Goal: Task Accomplishment & Management: Use online tool/utility

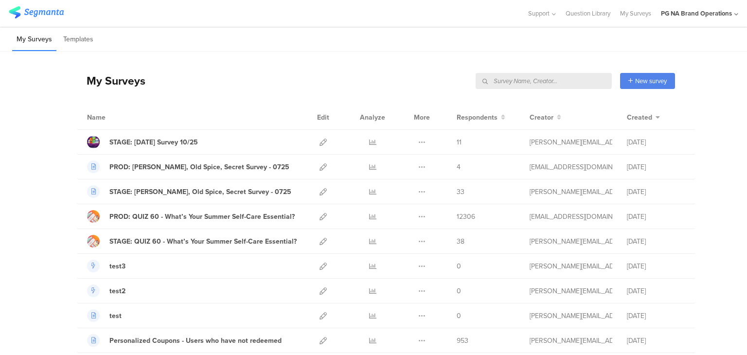
click at [560, 80] on input "text" at bounding box center [543, 81] width 136 height 16
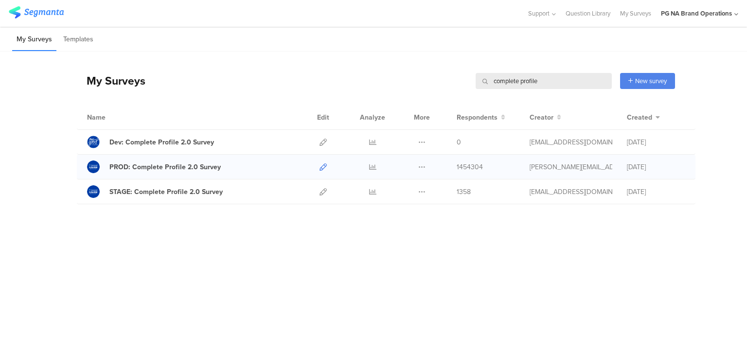
click at [323, 168] on icon at bounding box center [322, 166] width 7 height 7
click at [521, 84] on input "complete profile" at bounding box center [543, 81] width 136 height 16
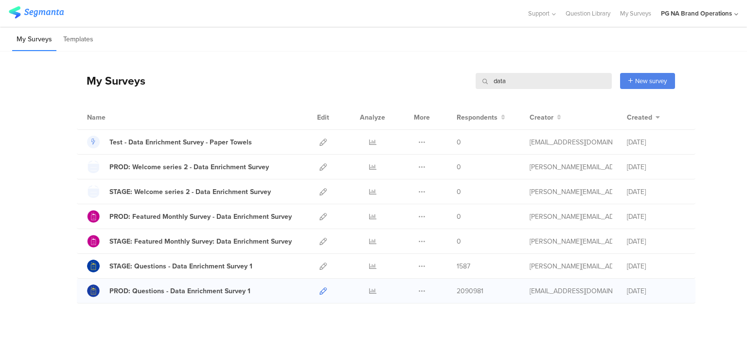
click at [319, 291] on icon at bounding box center [322, 290] width 7 height 7
click at [509, 76] on input "data" at bounding box center [543, 81] width 136 height 16
click at [425, 70] on div "My Surveys data data New survey Start from scratch Choose from templates" at bounding box center [376, 80] width 598 height 39
click at [502, 80] on input "data" at bounding box center [543, 81] width 136 height 16
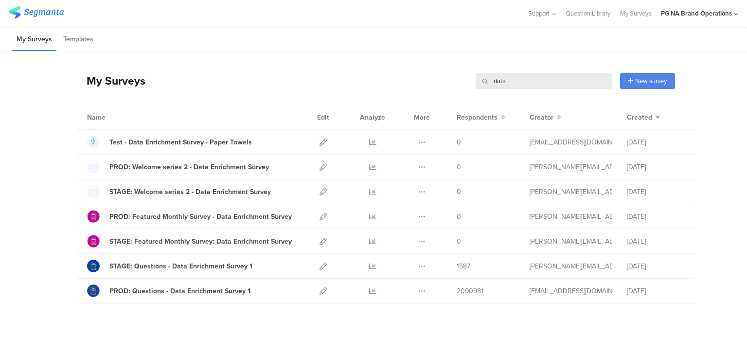
click at [502, 80] on input "data" at bounding box center [543, 81] width 136 height 16
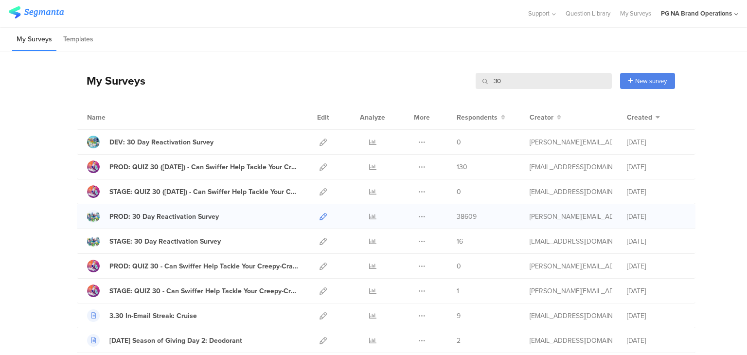
click at [320, 214] on icon at bounding box center [322, 216] width 7 height 7
click at [500, 84] on input "30" at bounding box center [543, 81] width 136 height 16
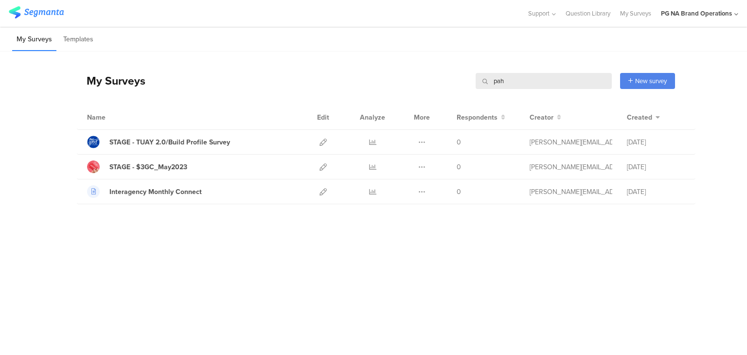
click at [514, 77] on input "pah" at bounding box center [543, 81] width 136 height 16
type input "print"
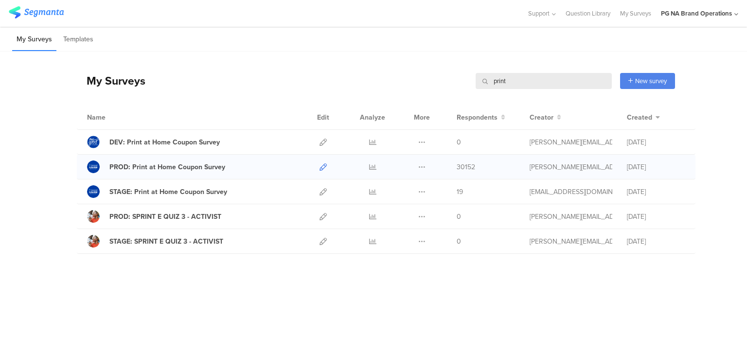
click at [325, 165] on icon at bounding box center [322, 166] width 7 height 7
click at [504, 84] on input "print" at bounding box center [543, 81] width 136 height 16
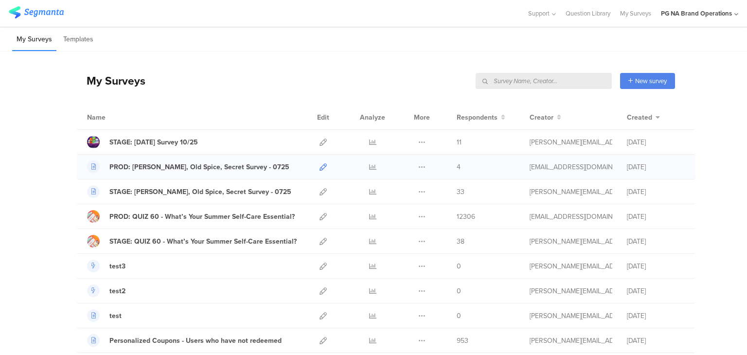
click at [319, 166] on icon at bounding box center [322, 166] width 7 height 7
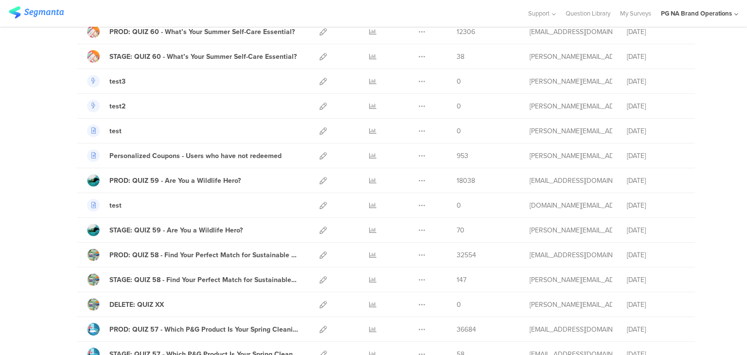
scroll to position [237, 0]
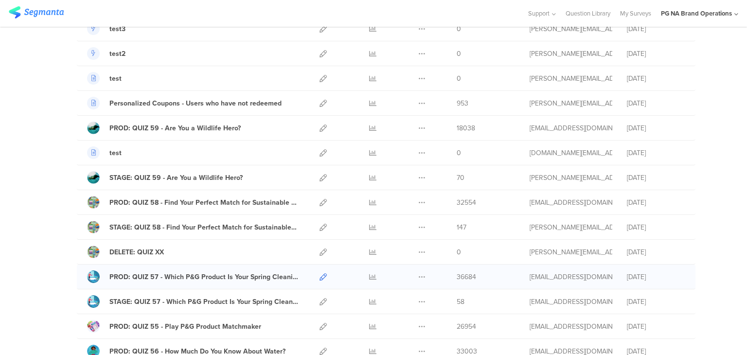
click at [319, 270] on link at bounding box center [322, 276] width 7 height 24
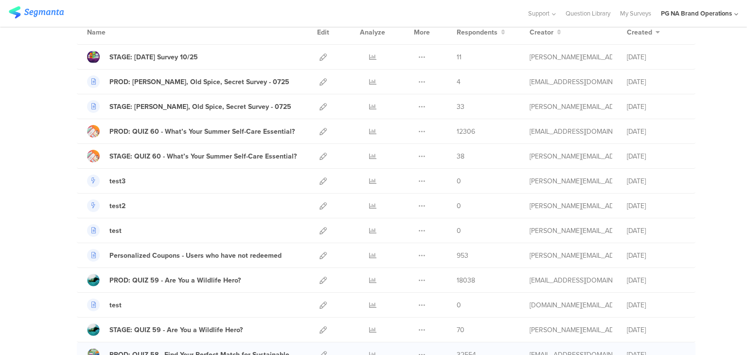
scroll to position [83, 0]
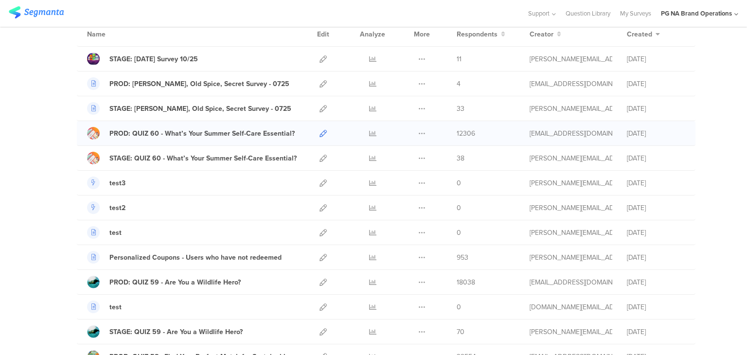
click at [319, 133] on icon at bounding box center [322, 133] width 7 height 7
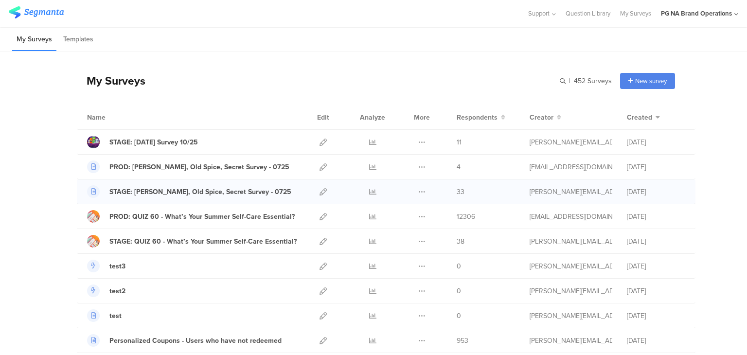
scroll to position [0, 0]
click at [134, 141] on div "STAGE: Diwali Survey 10/25" at bounding box center [153, 142] width 88 height 10
click at [319, 139] on icon at bounding box center [322, 142] width 7 height 7
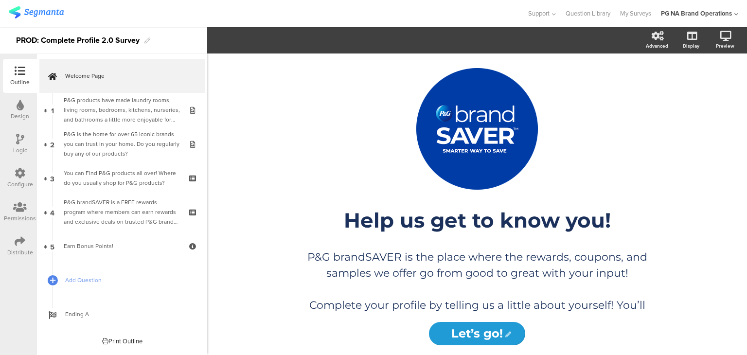
click at [15, 181] on div "Configure" at bounding box center [20, 184] width 26 height 9
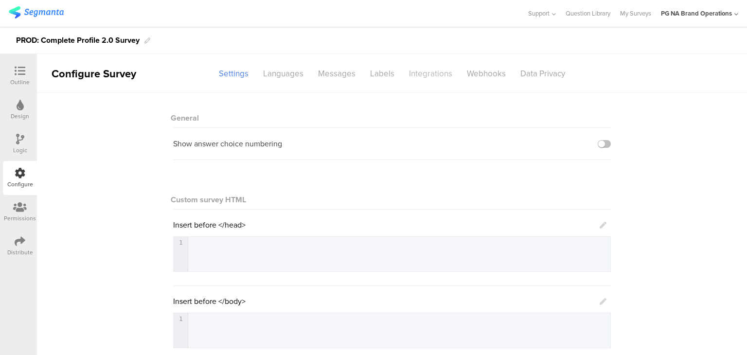
click at [438, 82] on div "Integrations" at bounding box center [431, 73] width 58 height 17
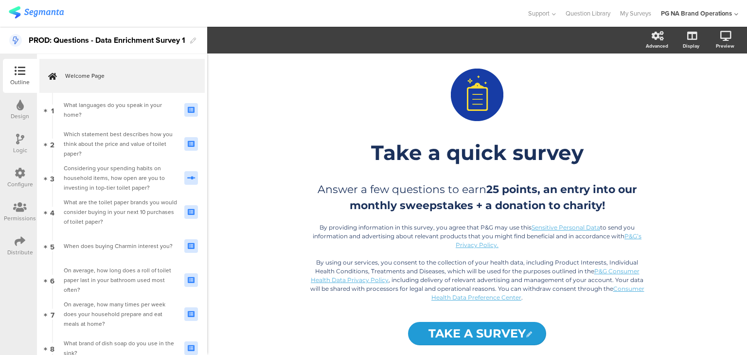
click at [16, 174] on icon at bounding box center [20, 173] width 11 height 11
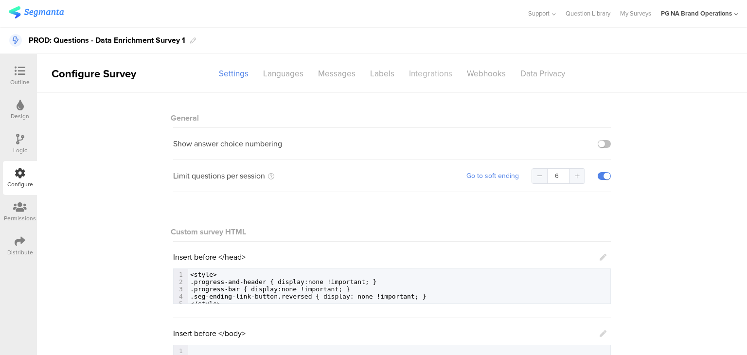
click at [422, 73] on div "Integrations" at bounding box center [431, 73] width 58 height 17
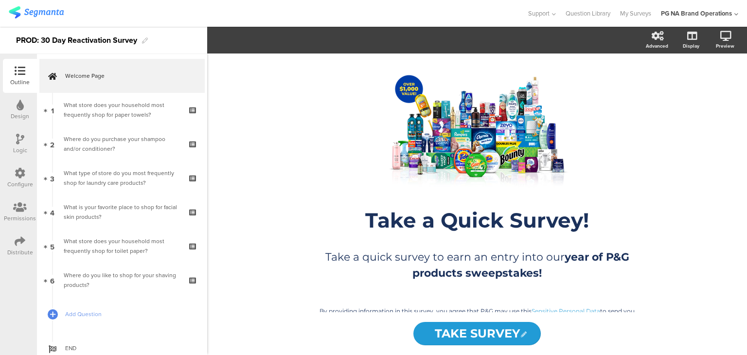
click at [20, 172] on icon at bounding box center [20, 173] width 11 height 11
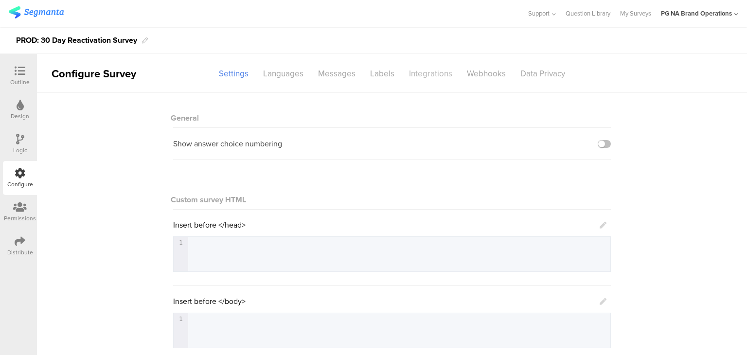
click at [433, 72] on div "Integrations" at bounding box center [431, 73] width 58 height 17
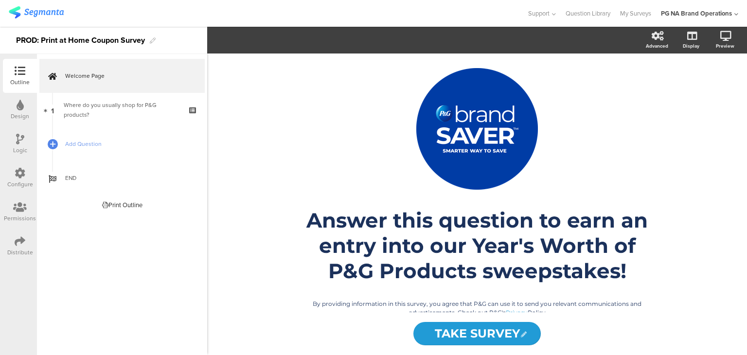
click at [12, 180] on div "Configure" at bounding box center [20, 184] width 26 height 9
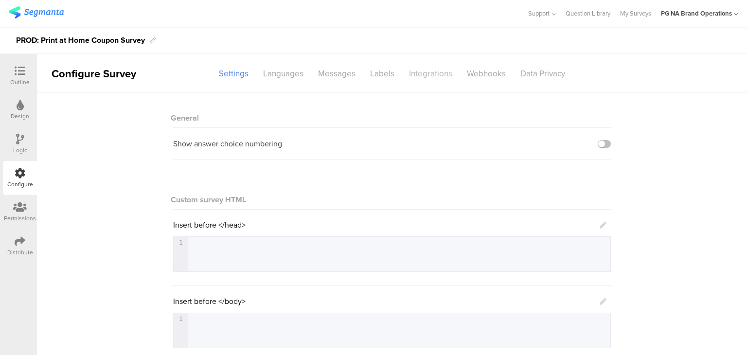
click at [420, 72] on div "Integrations" at bounding box center [431, 73] width 58 height 17
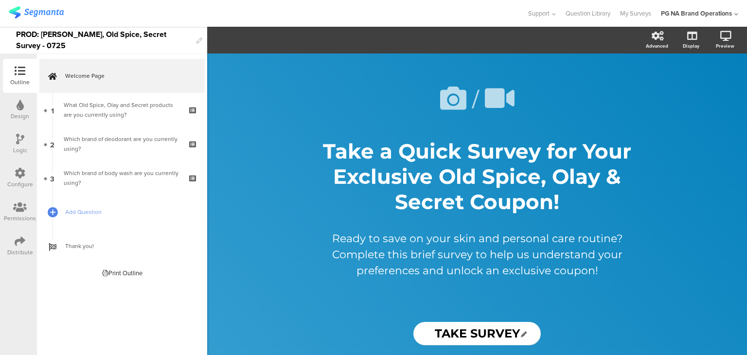
click at [9, 170] on div "Configure" at bounding box center [20, 178] width 34 height 34
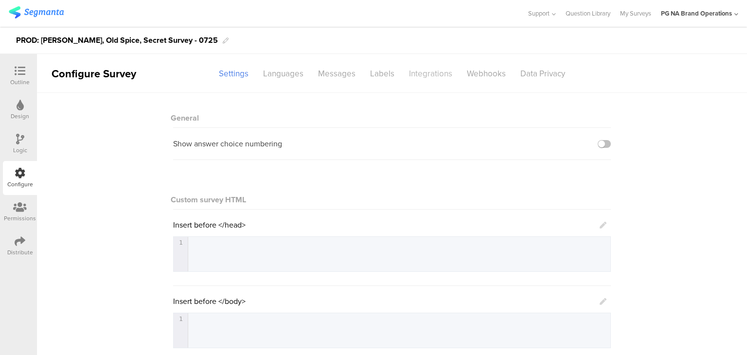
click at [413, 70] on div "Integrations" at bounding box center [431, 73] width 58 height 17
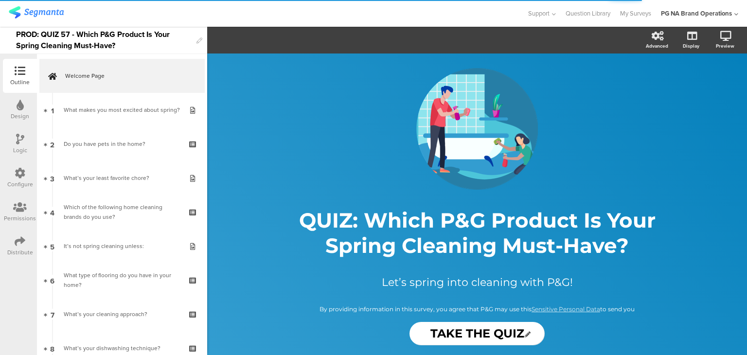
click at [21, 177] on icon at bounding box center [20, 173] width 11 height 11
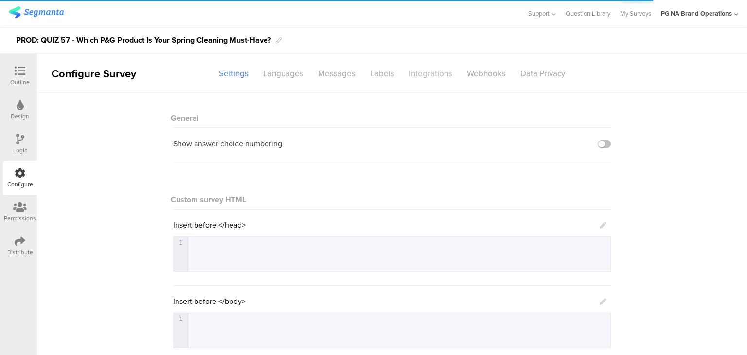
click at [402, 72] on div "Integrations" at bounding box center [431, 73] width 58 height 17
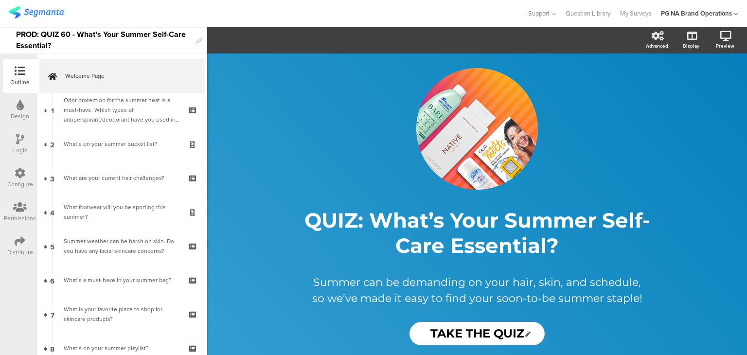
click at [19, 171] on icon at bounding box center [20, 173] width 11 height 11
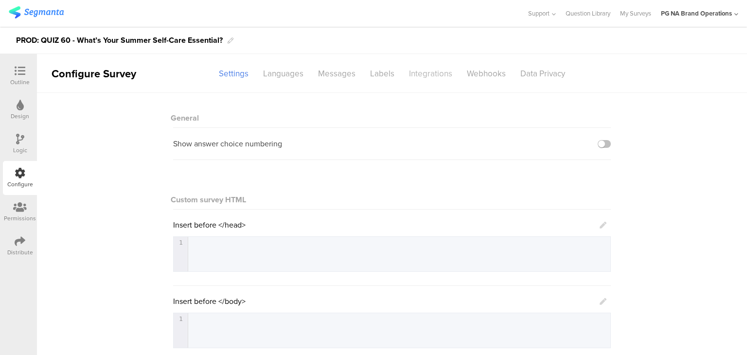
click at [426, 78] on div "Integrations" at bounding box center [431, 73] width 58 height 17
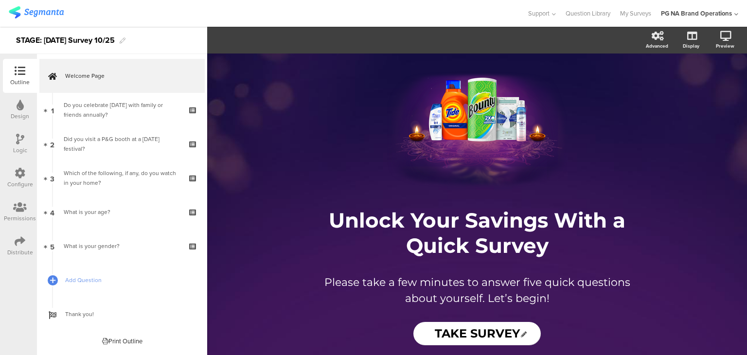
click at [5, 173] on div "Configure" at bounding box center [20, 178] width 34 height 34
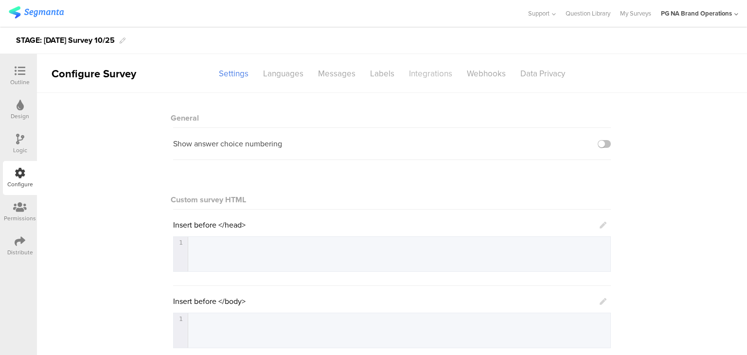
click at [430, 78] on div "Integrations" at bounding box center [431, 73] width 58 height 17
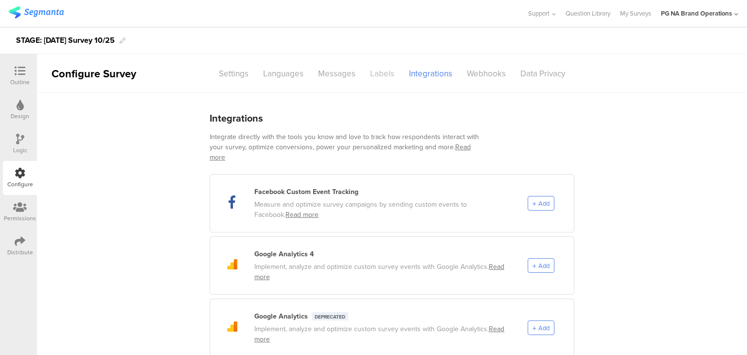
click at [369, 71] on div "Labels" at bounding box center [382, 73] width 39 height 17
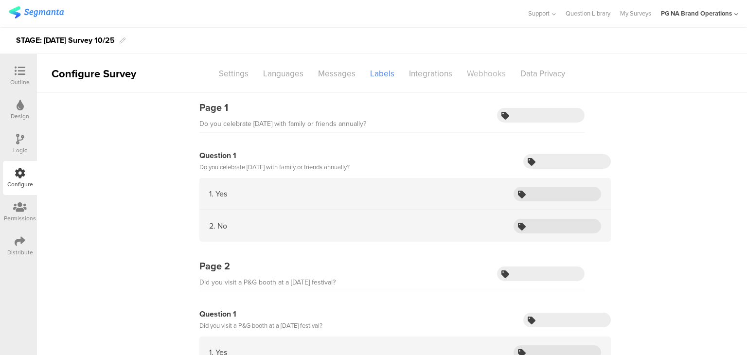
click at [473, 71] on div "Webhooks" at bounding box center [485, 73] width 53 height 17
